Goal: Information Seeking & Learning: Learn about a topic

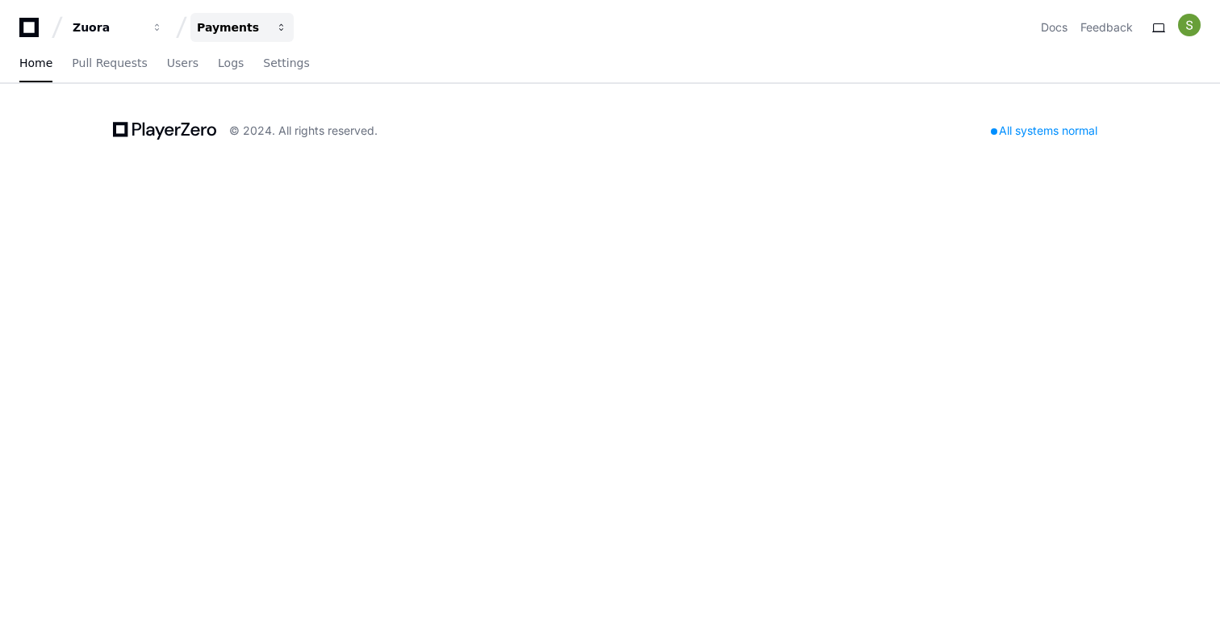
click at [142, 27] on div "Payments" at bounding box center [107, 27] width 69 height 16
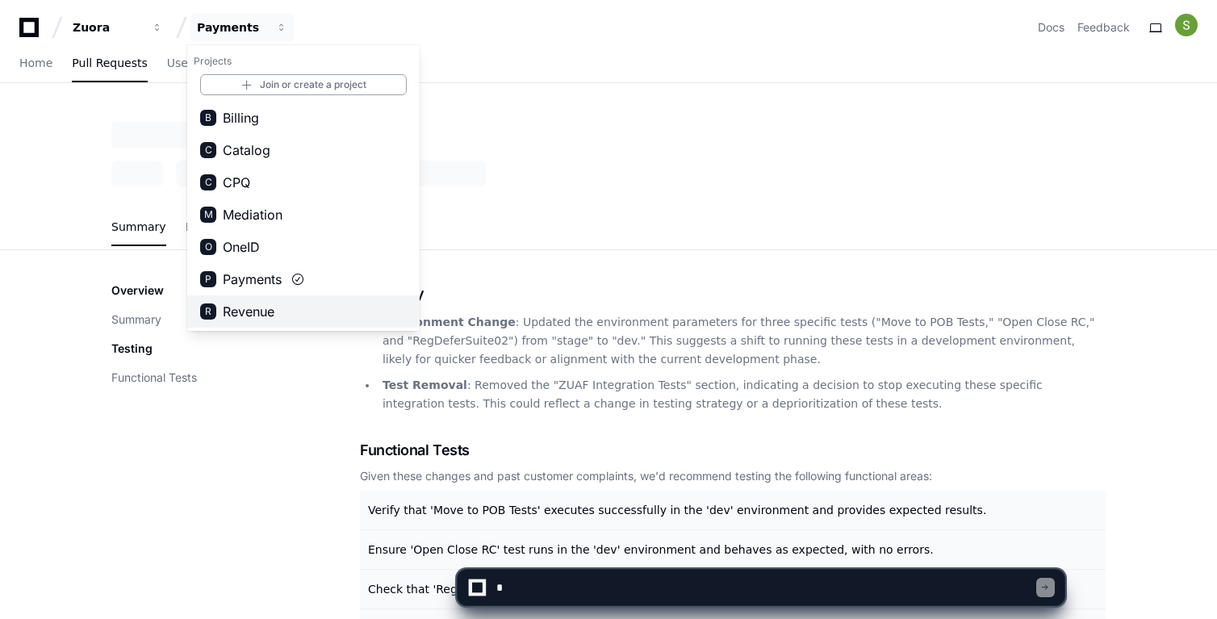
click at [258, 308] on span "Revenue" at bounding box center [249, 311] width 52 height 19
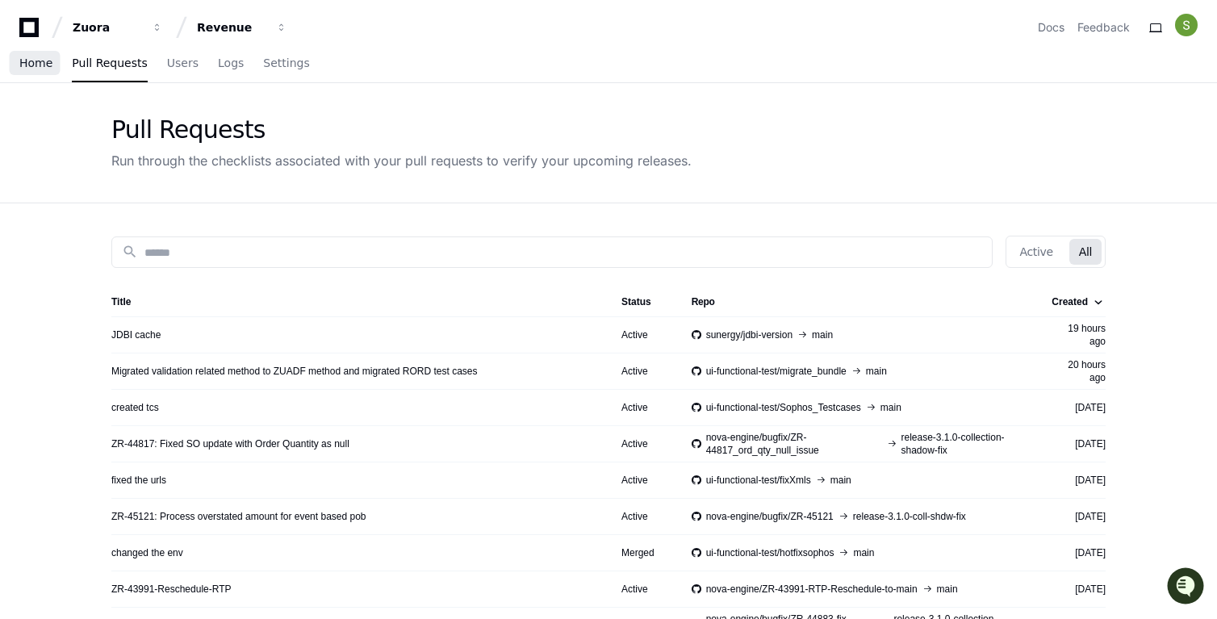
click at [34, 68] on span "Home" at bounding box center [35, 63] width 33 height 10
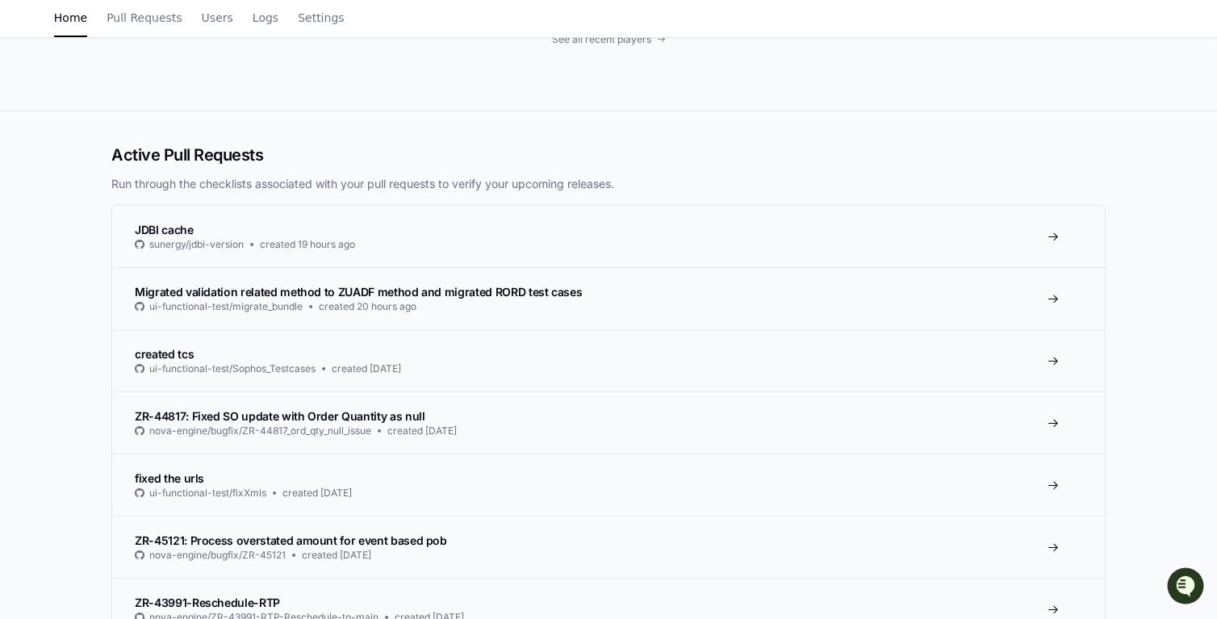
scroll to position [303, 0]
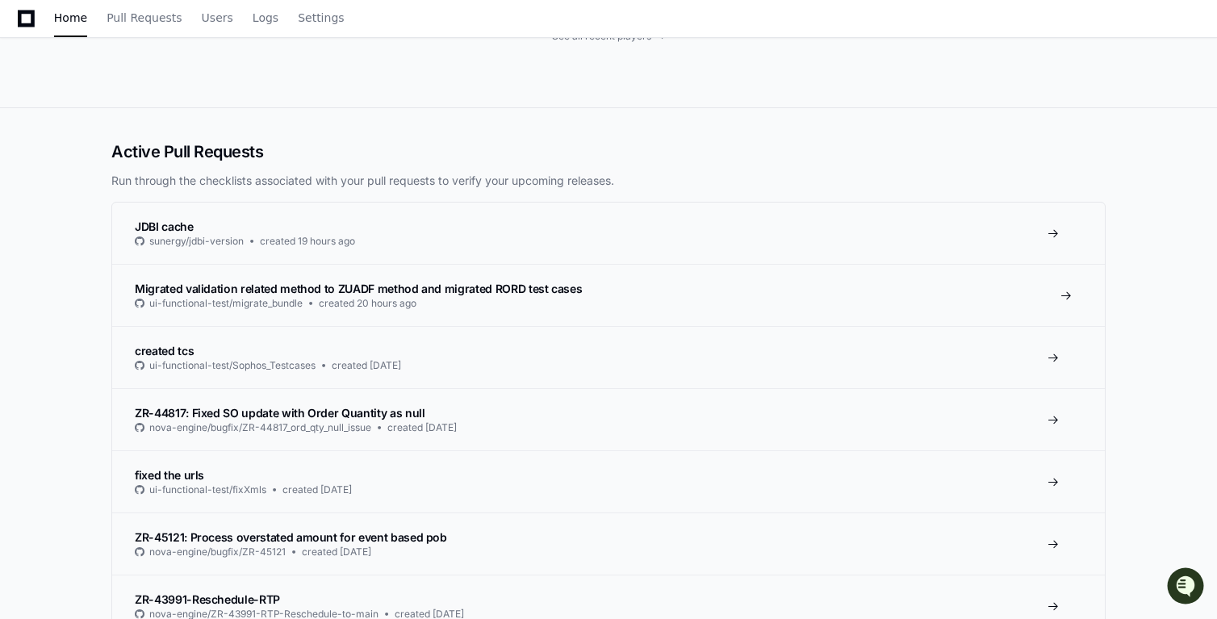
click at [240, 282] on span "Migrated validation related method to ZUADF method and migrated RORD test cases" at bounding box center [358, 289] width 447 height 14
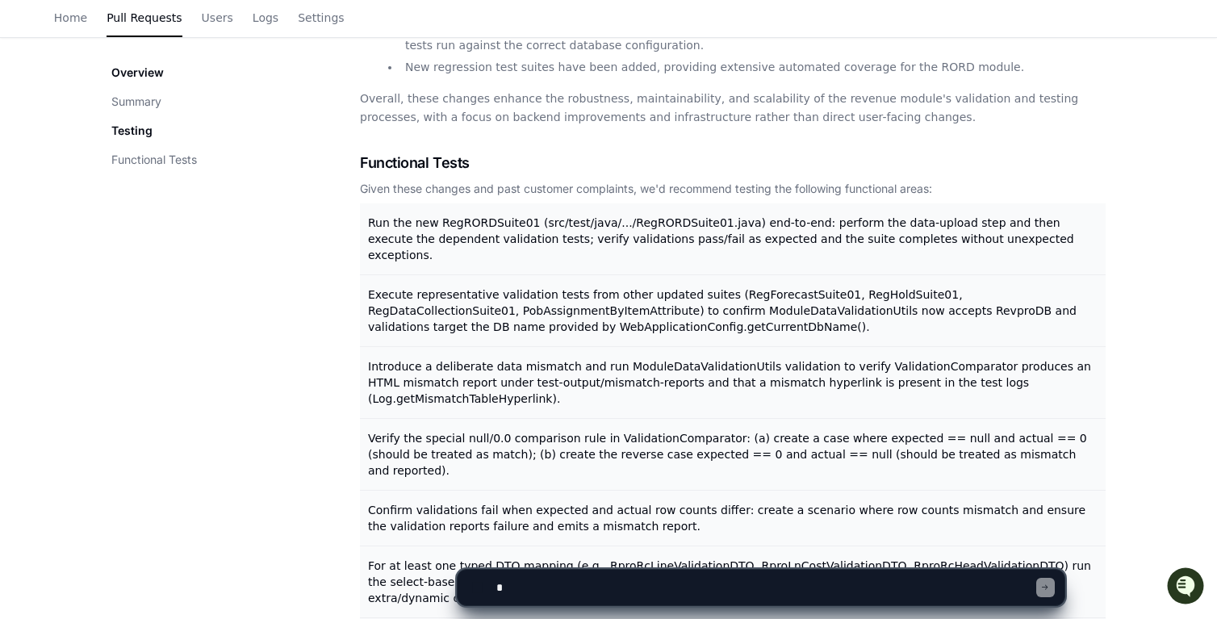
scroll to position [1062, 0]
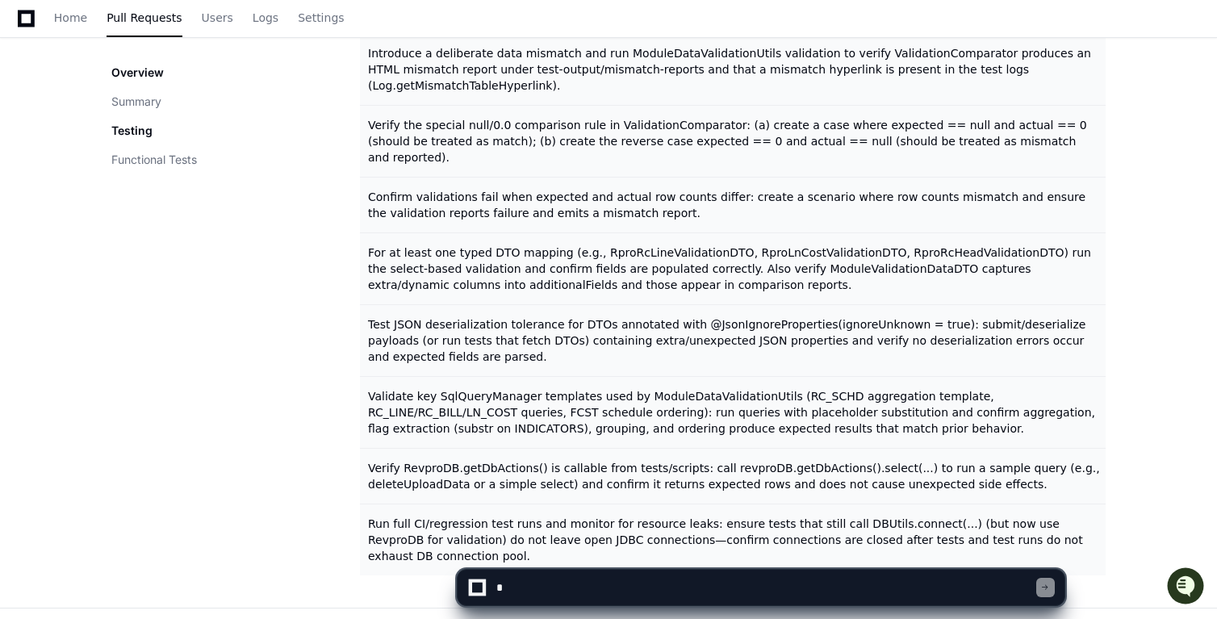
click at [610, 593] on textarea at bounding box center [765, 588] width 544 height 36
type textarea "*"
drag, startPoint x: 539, startPoint y: 585, endPoint x: 510, endPoint y: 616, distance: 42.8
click at [539, 585] on textarea "To enrich screen reader interactions, please activate Accessibility in Grammarl…" at bounding box center [765, 588] width 544 height 36
click at [506, 585] on textarea "To enrich screen reader interactions, please activate Accessibility in Grammarl…" at bounding box center [765, 588] width 544 height 36
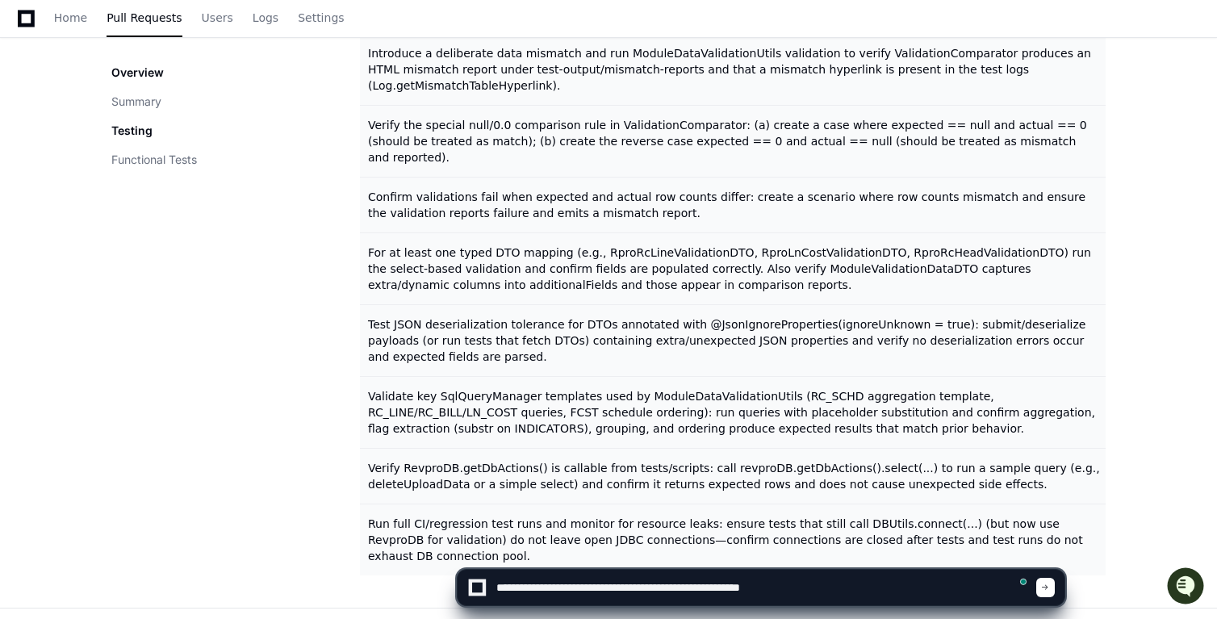
type textarea "**********"
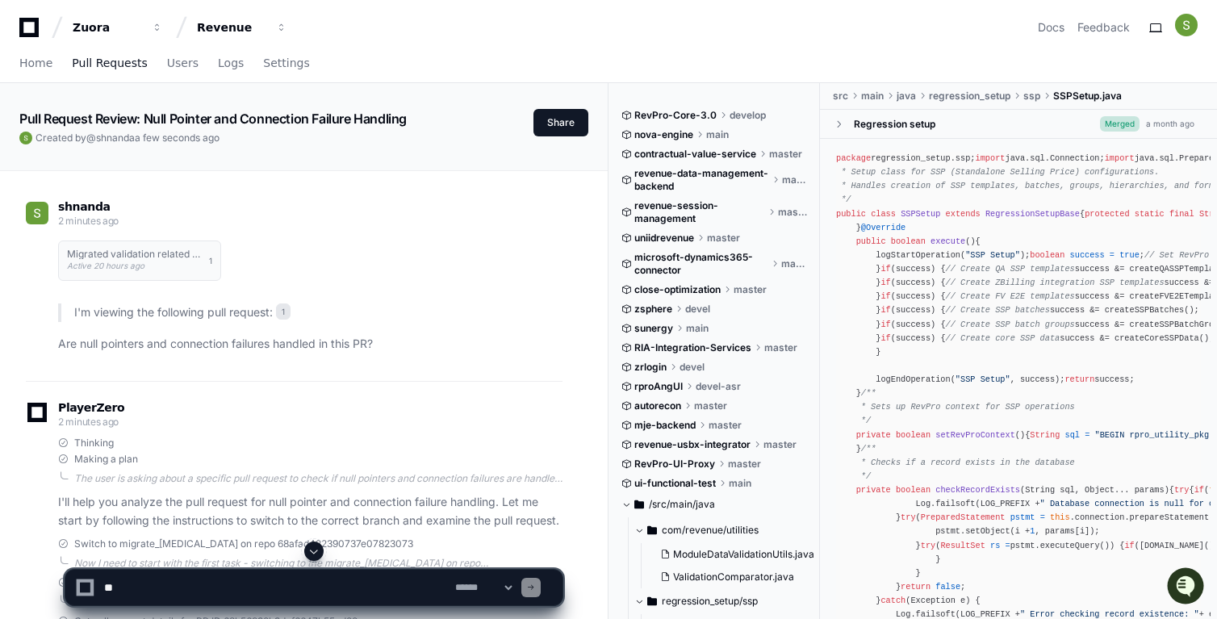
click at [118, 66] on span "Pull Requests" at bounding box center [109, 63] width 75 height 10
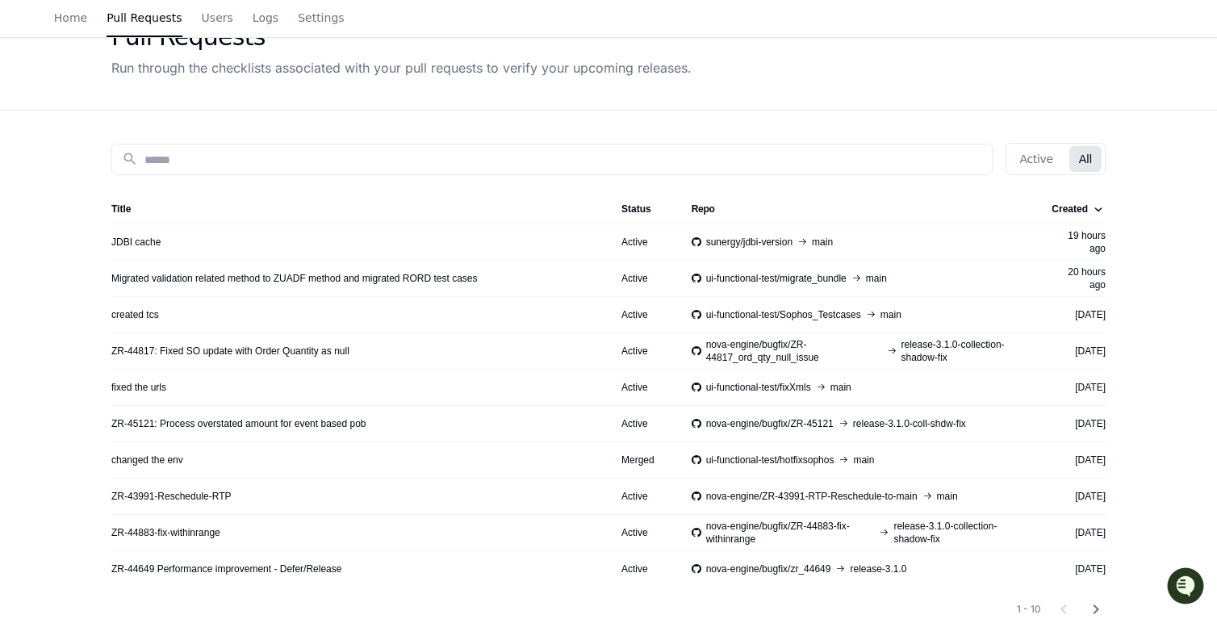
scroll to position [94, 0]
click at [1042, 167] on button "Active" at bounding box center [1035, 158] width 52 height 26
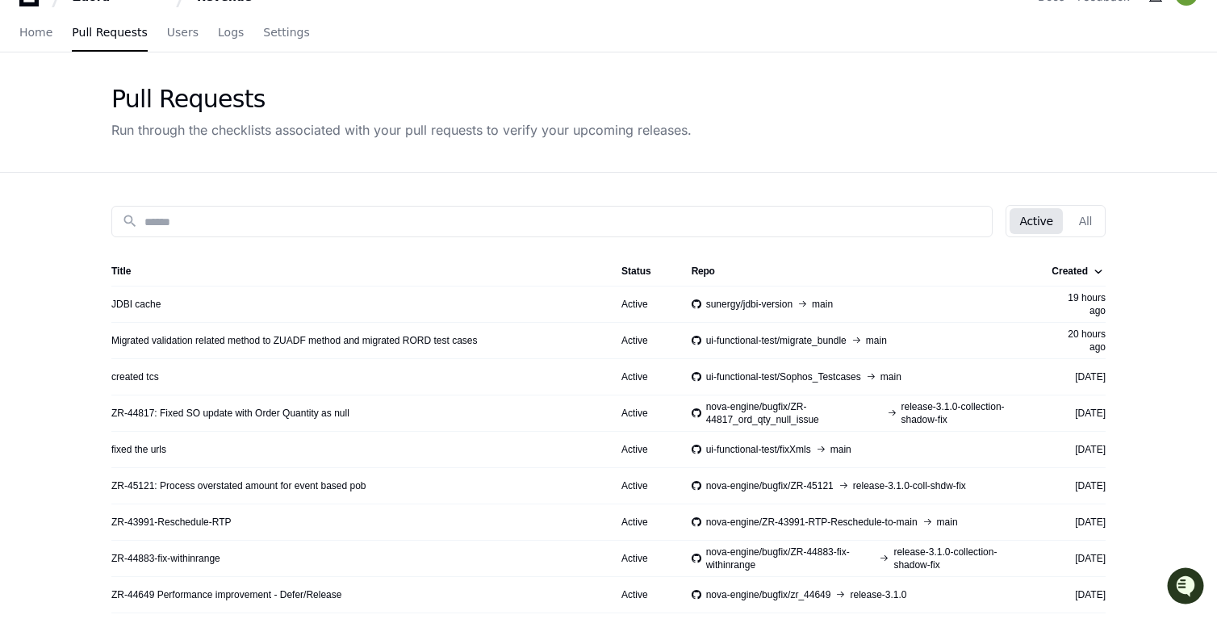
scroll to position [32, 0]
drag, startPoint x: 706, startPoint y: 336, endPoint x: 834, endPoint y: 338, distance: 128.3
click at [834, 338] on div "ui-functional-test/migrate_bundle main" at bounding box center [858, 338] width 332 height 13
drag, startPoint x: 711, startPoint y: 374, endPoint x: 884, endPoint y: 370, distance: 172.7
click at [884, 370] on div "ui-functional-test/Sophos_Testcases main" at bounding box center [858, 375] width 332 height 13
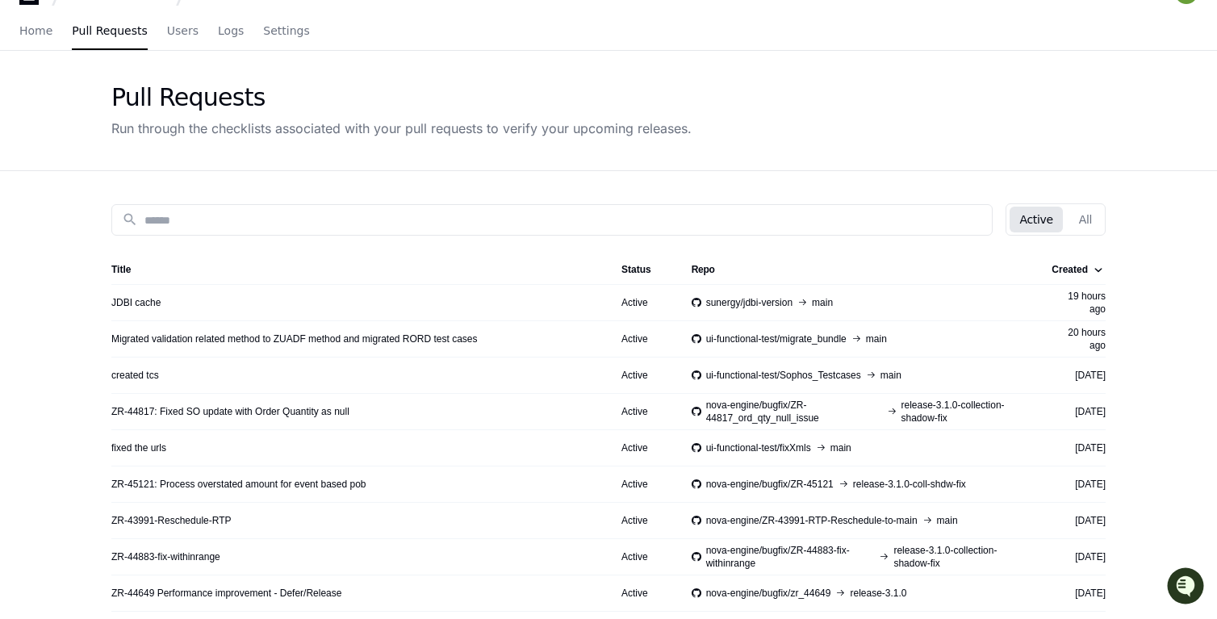
scroll to position [60, 0]
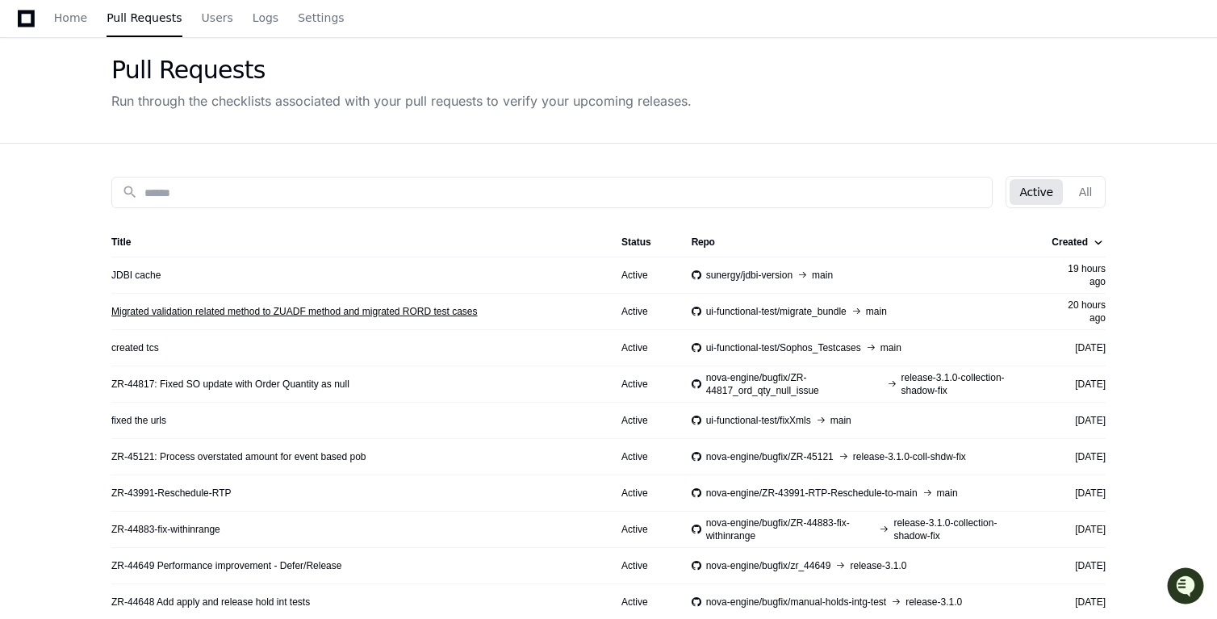
click at [152, 310] on link "Migrated validation related method to ZUADF method and migrated RORD test cases" at bounding box center [294, 311] width 366 height 13
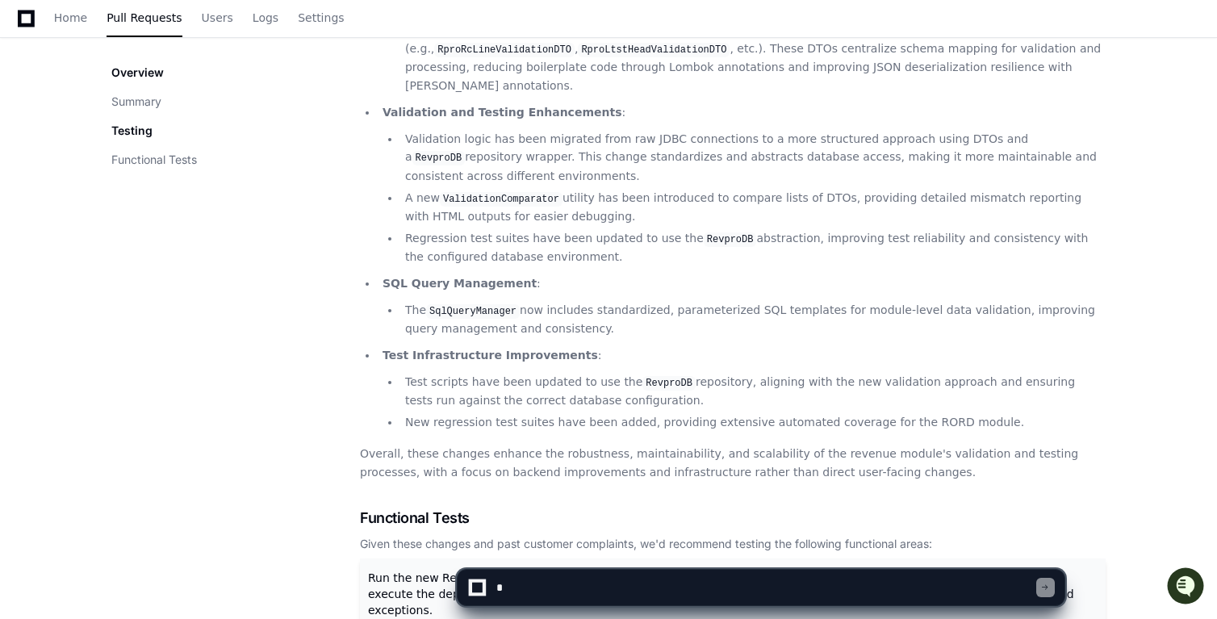
scroll to position [395, 0]
drag, startPoint x: 766, startPoint y: 583, endPoint x: 158, endPoint y: 69, distance: 795.3
click at [766, 583] on textarea at bounding box center [765, 588] width 544 height 36
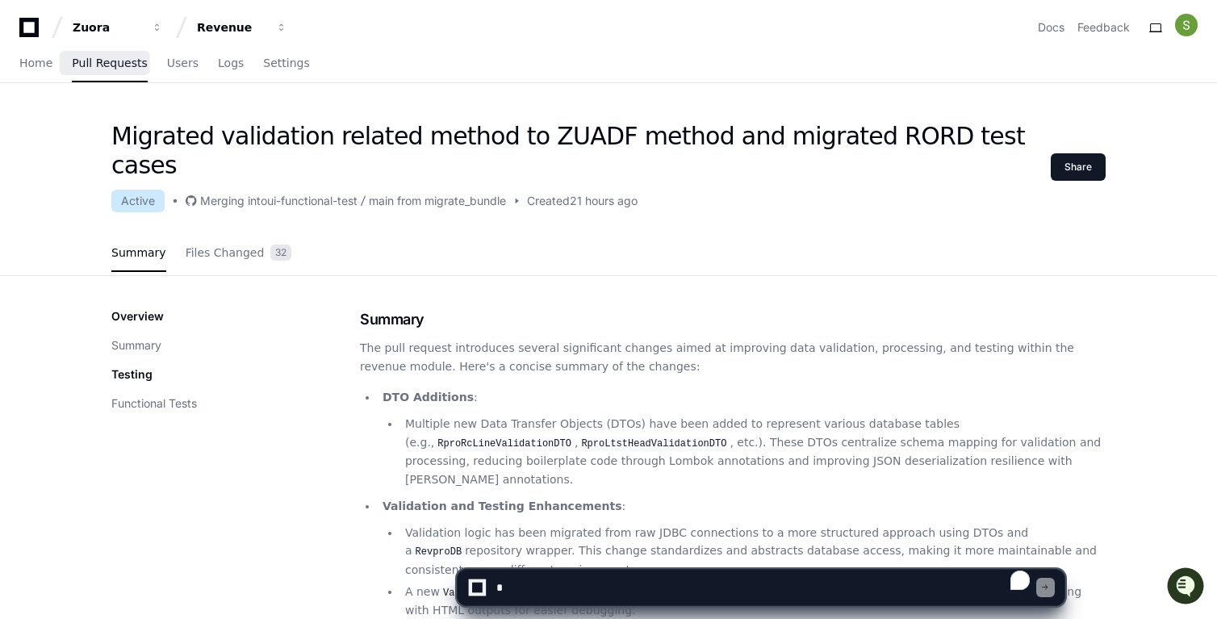
click at [111, 59] on span "Pull Requests" at bounding box center [109, 63] width 75 height 10
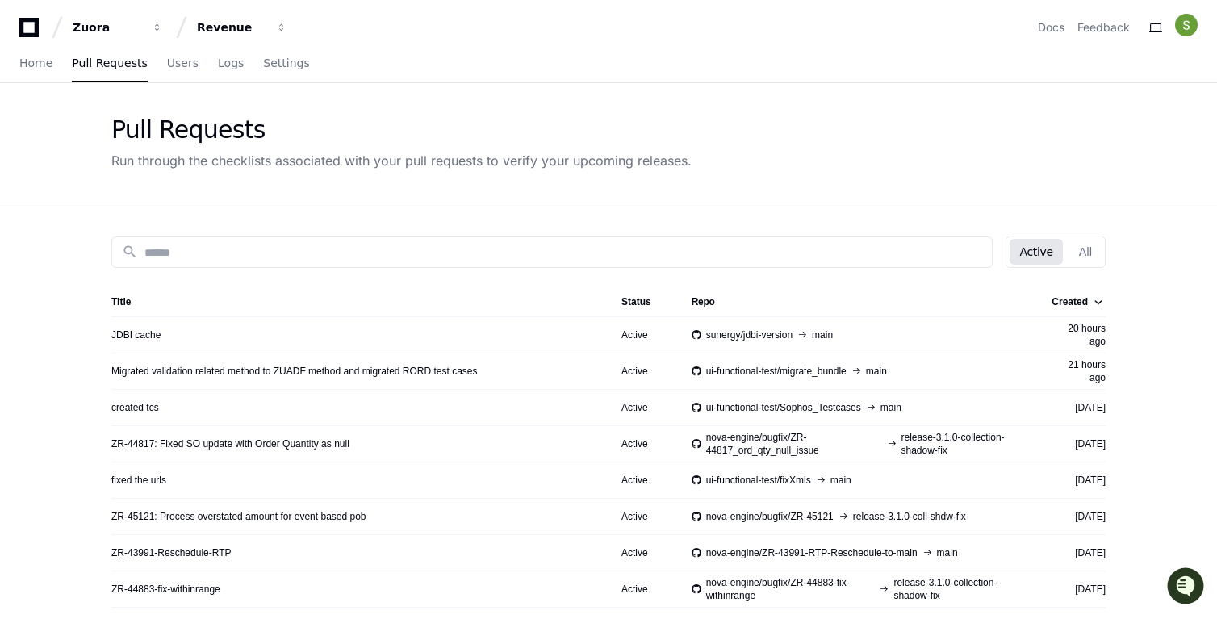
drag, startPoint x: 281, startPoint y: 24, endPoint x: 297, endPoint y: 26, distance: 16.2
click at [163, 24] on span "button" at bounding box center [157, 27] width 11 height 11
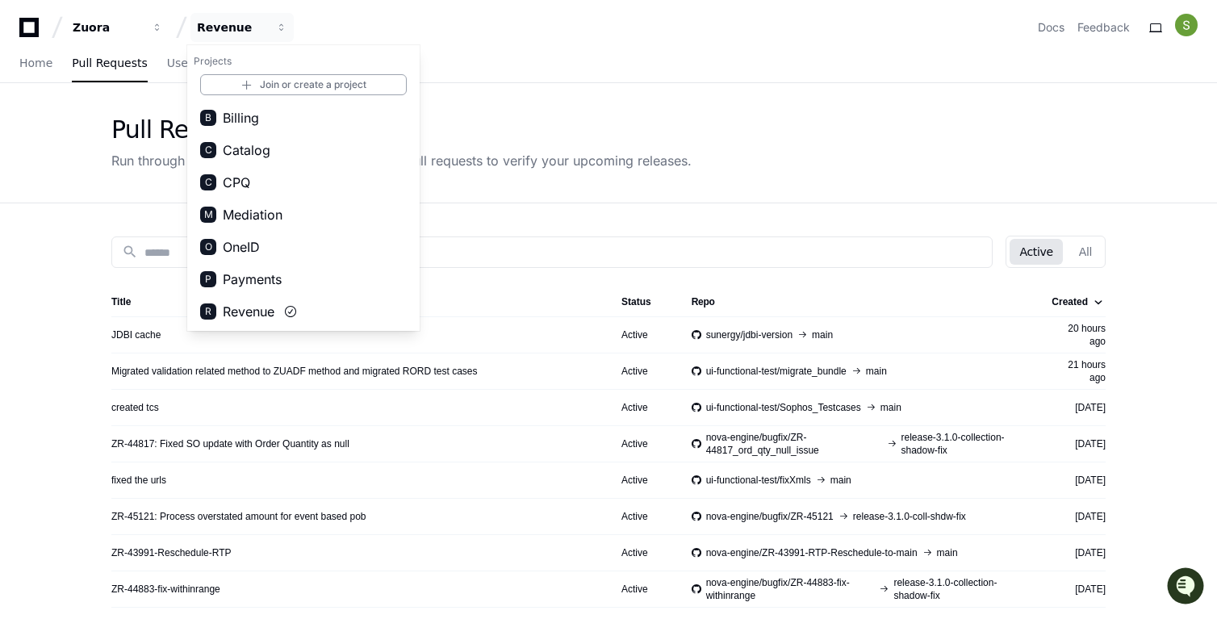
click at [424, 27] on div "Zuora Revenue Projects Join or create a project B Billing C Catalog C CPQ M Med…" at bounding box center [608, 27] width 1178 height 29
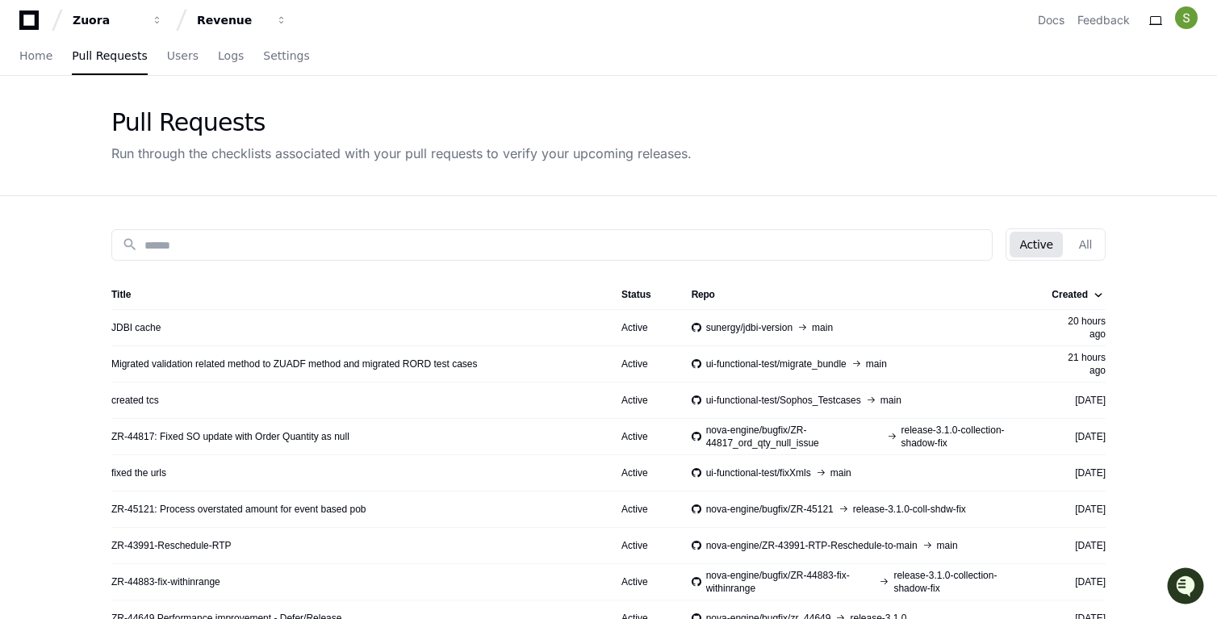
scroll to position [11, 0]
